Goal: Task Accomplishment & Management: Use online tool/utility

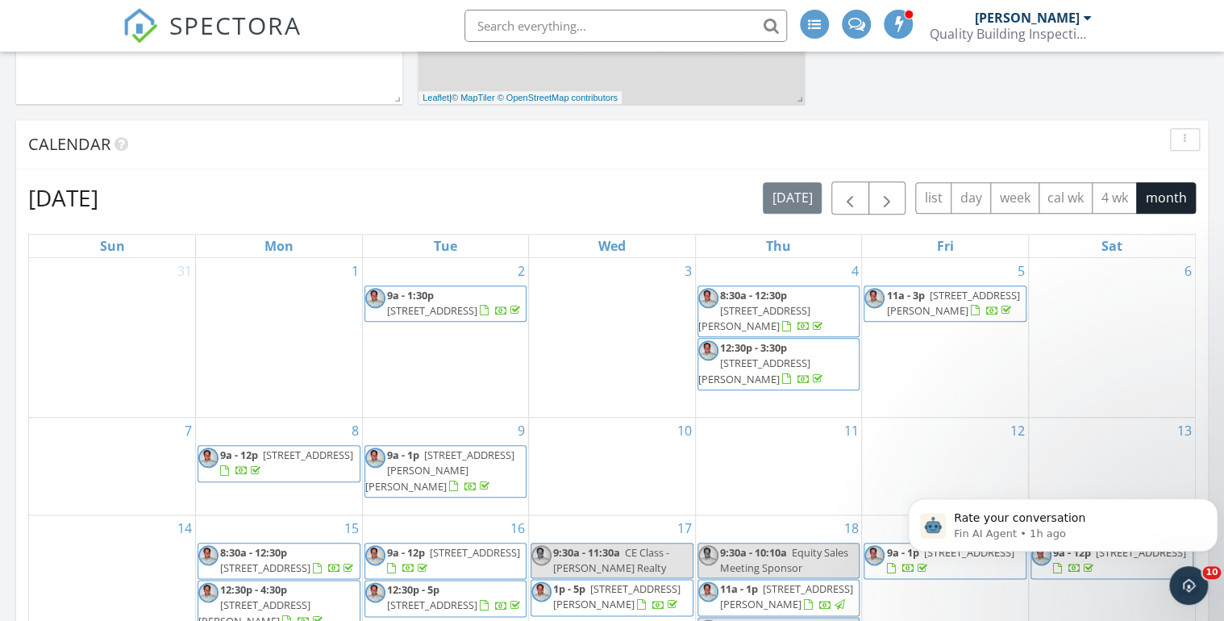
scroll to position [968, 0]
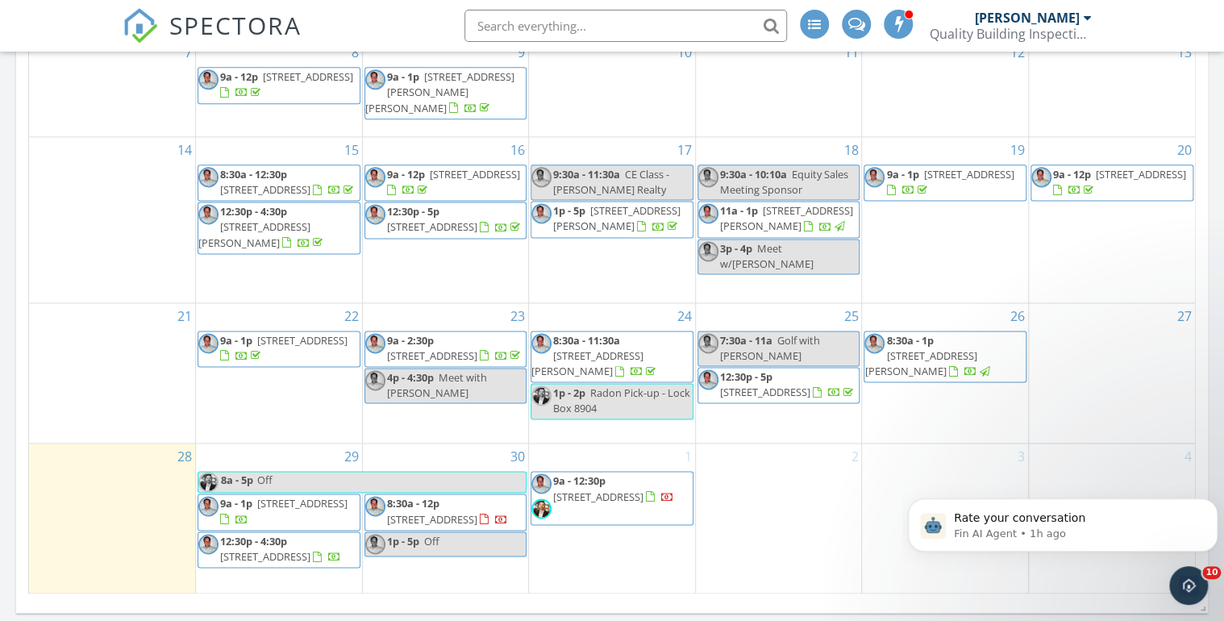
click at [260, 496] on span "2471 S High St, Denver 80210" at bounding box center [302, 503] width 90 height 15
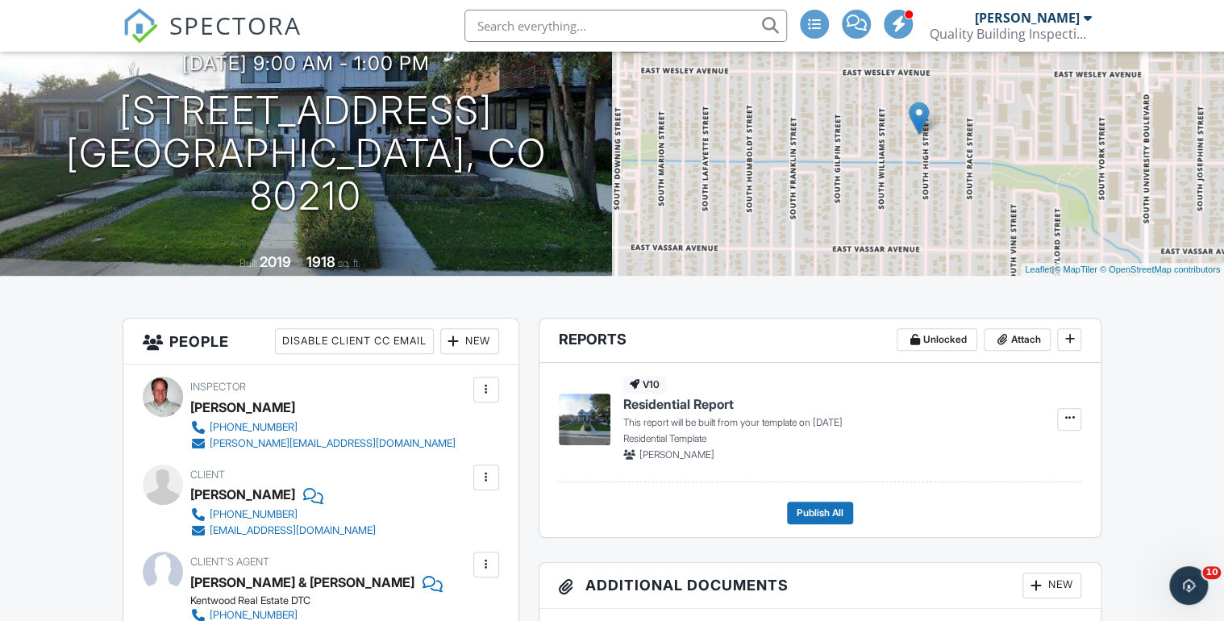
scroll to position [65, 0]
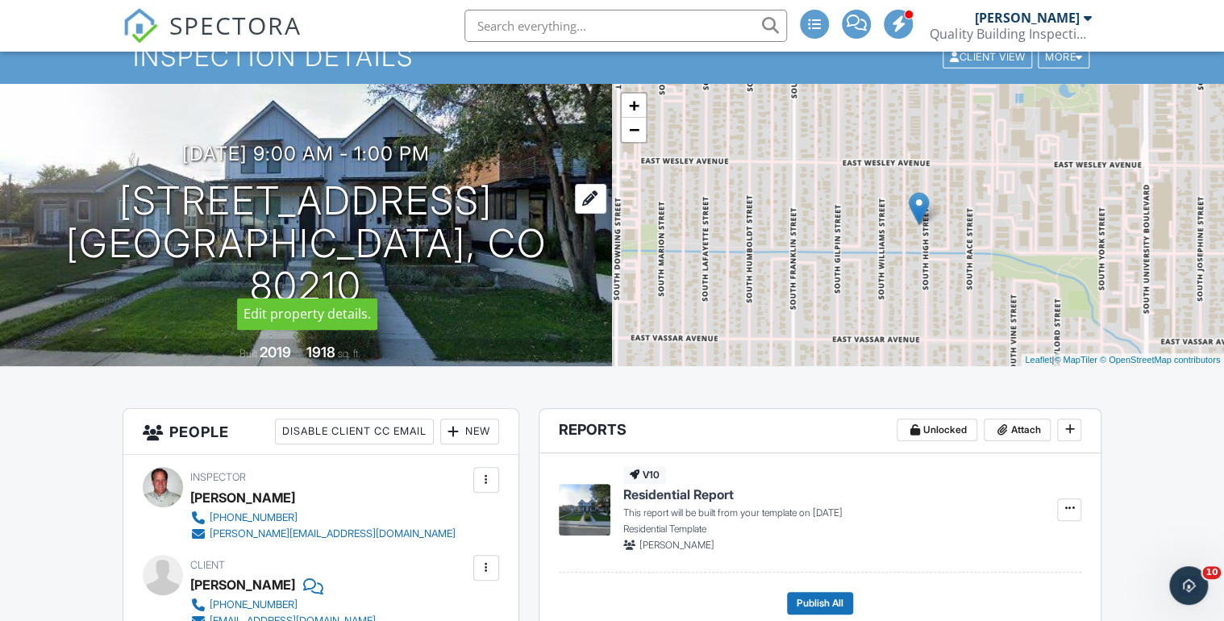
click at [242, 220] on h1 "[STREET_ADDRESS] [GEOGRAPHIC_DATA], CO 80210" at bounding box center [306, 243] width 560 height 127
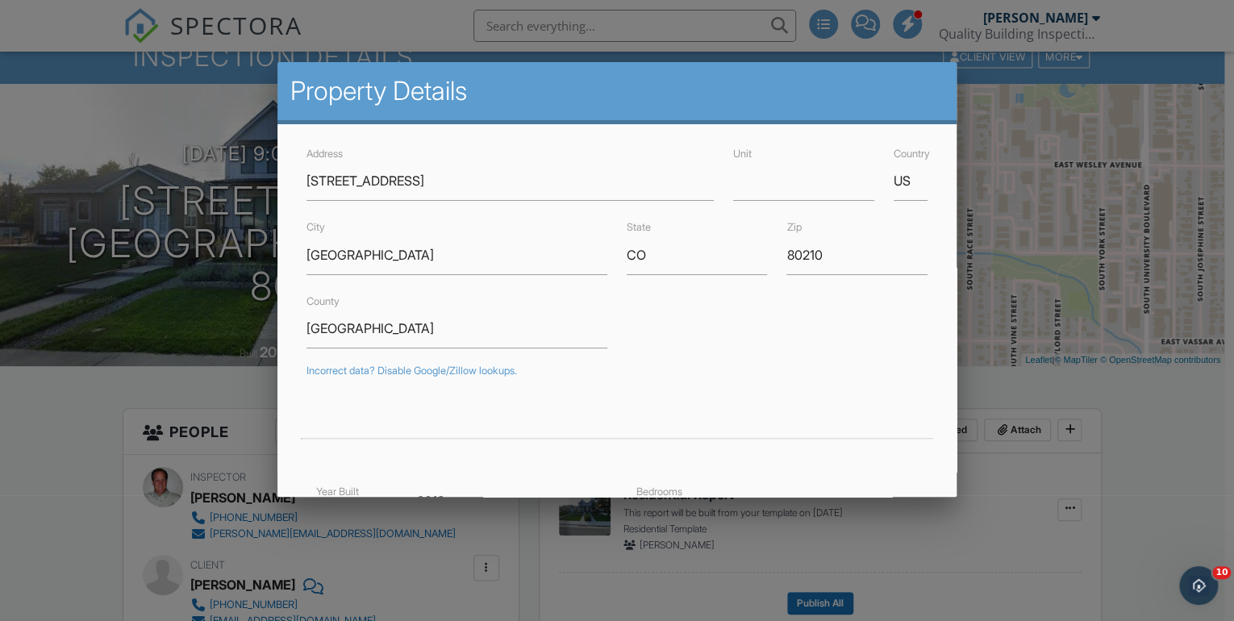
click at [135, 229] on div at bounding box center [617, 307] width 1234 height 777
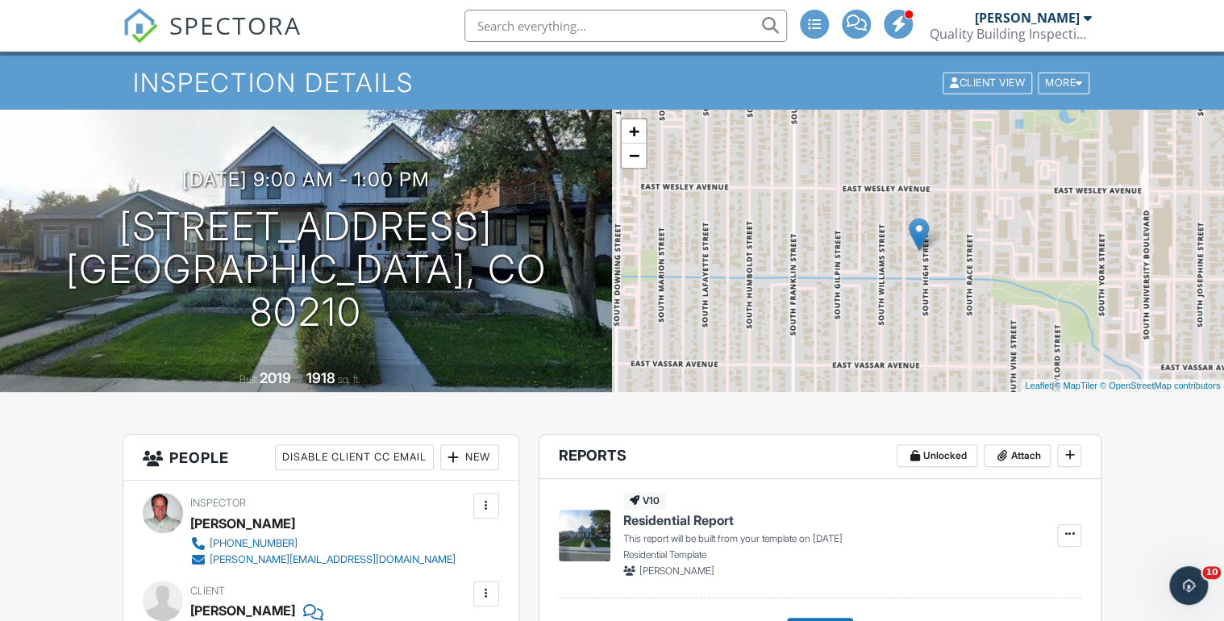
scroll to position [0, 0]
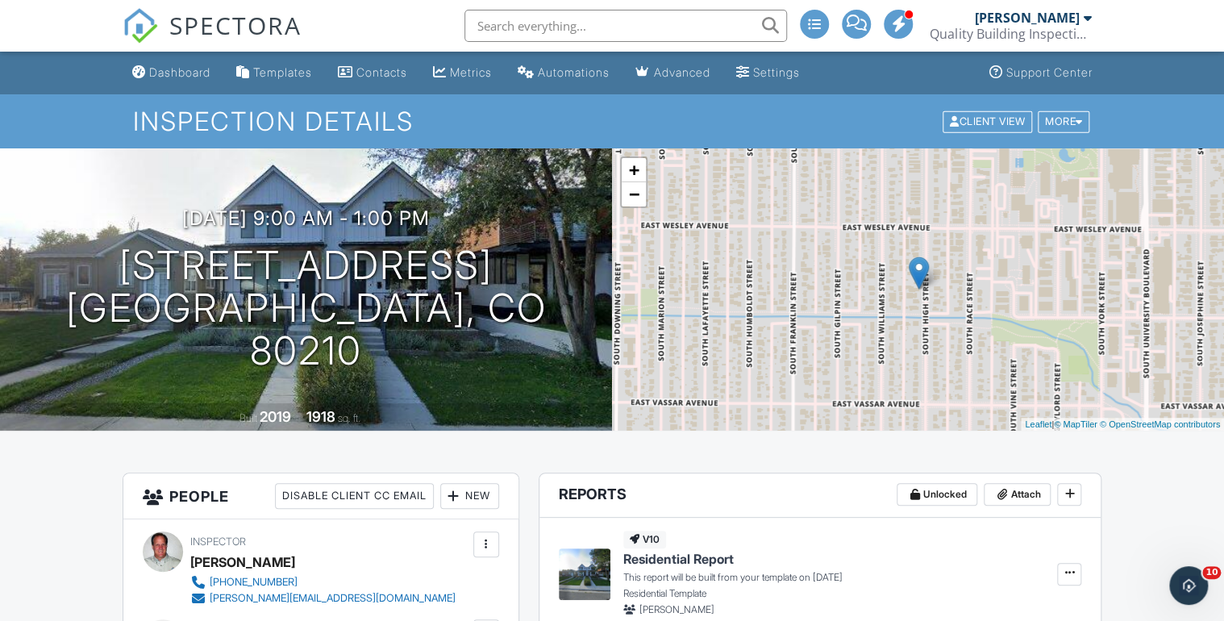
drag, startPoint x: 171, startPoint y: 72, endPoint x: 161, endPoint y: 65, distance: 12.1
click at [171, 72] on div "Dashboard" at bounding box center [179, 72] width 61 height 14
